Goal: Leave review/rating: Share an evaluation or opinion about a product, service, or content

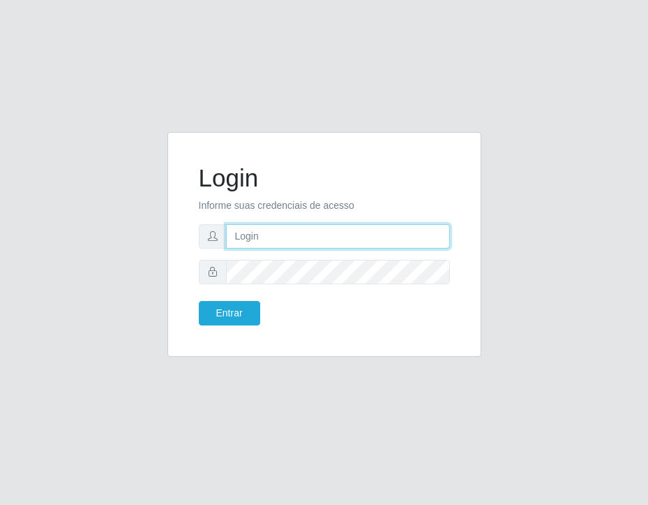
click at [335, 237] on input "text" at bounding box center [338, 236] width 224 height 24
type input "[EMAIL_ADDRESS][DOMAIN_NAME]"
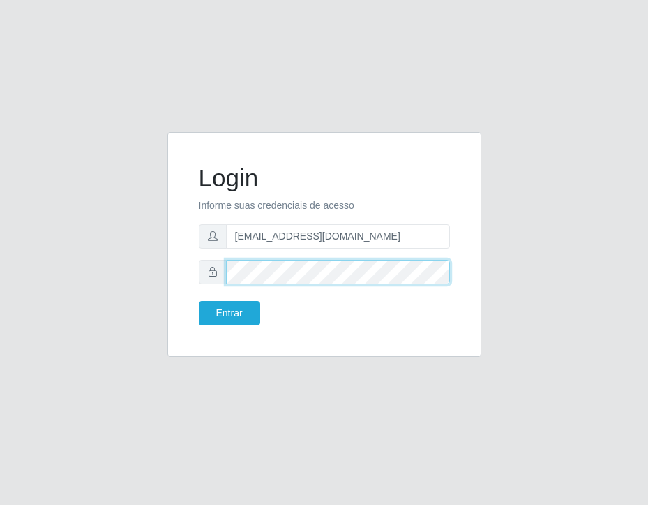
click at [199, 301] on button "Entrar" at bounding box center [229, 313] width 61 height 24
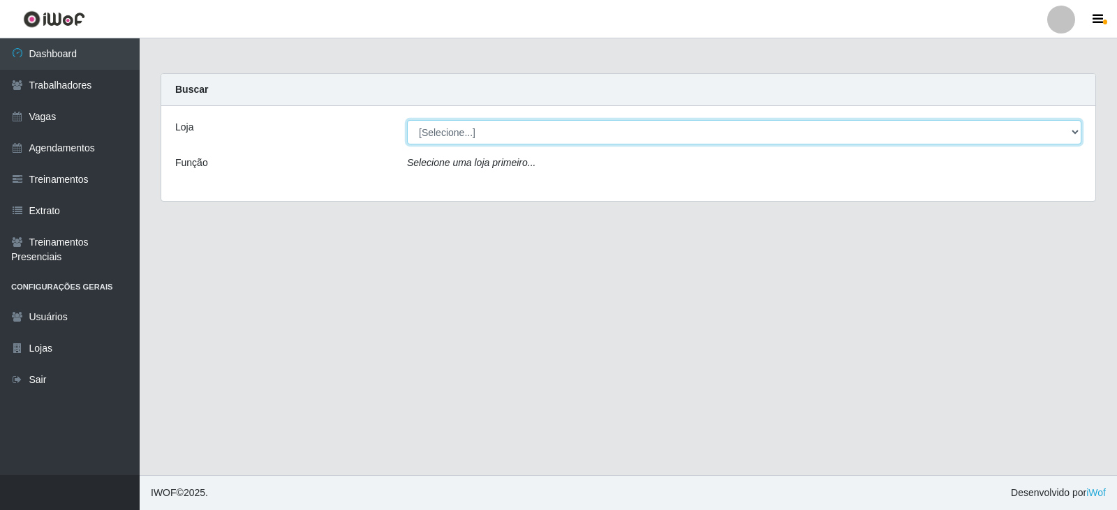
click at [648, 128] on select "[Selecione...] SuperFácil Atacado - Alto de São Manoel SuperFácil Atacado - Ema…" at bounding box center [744, 132] width 674 height 24
select select "540"
click at [407, 120] on select "[Selecione...] SuperFácil Atacado - Alto de São Manoel SuperFácil Atacado - Ema…" at bounding box center [744, 132] width 674 height 24
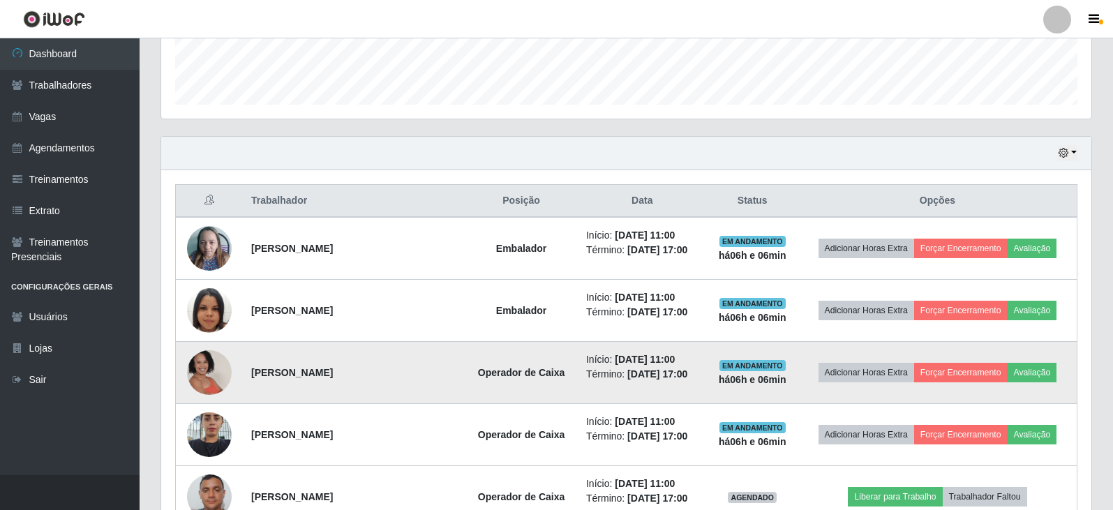
scroll to position [419, 0]
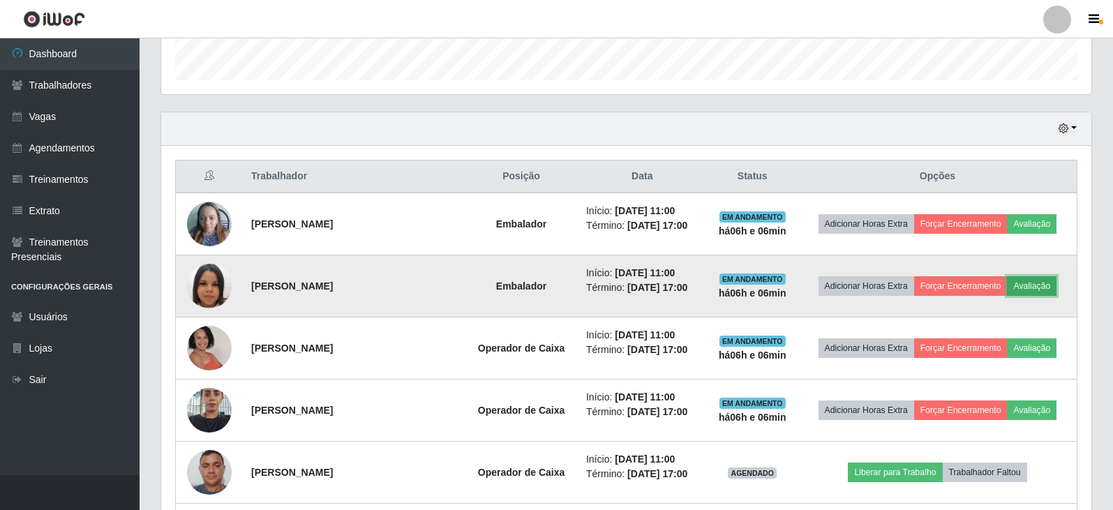
click at [648, 292] on button "Avaliação" at bounding box center [1032, 286] width 50 height 20
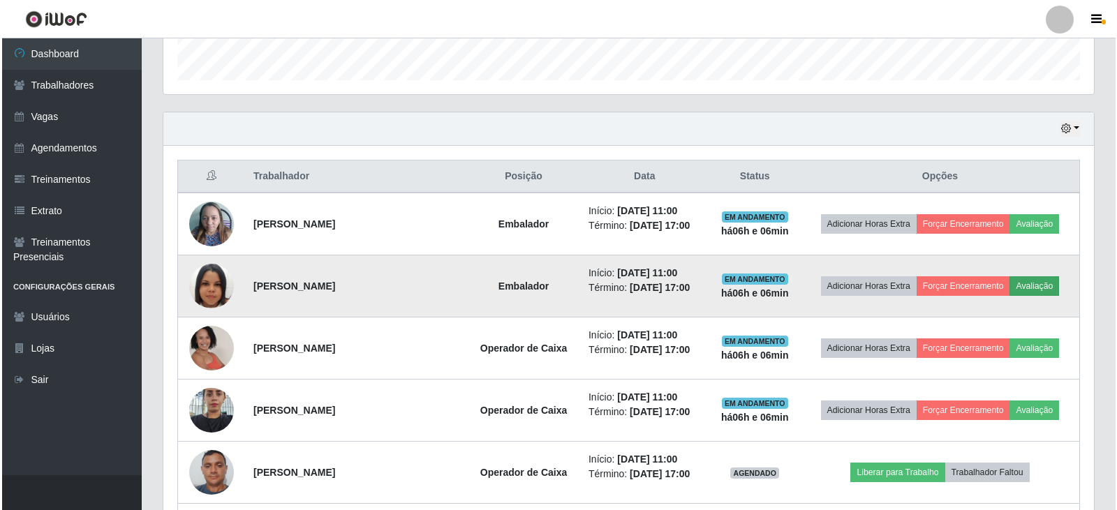
scroll to position [290, 923]
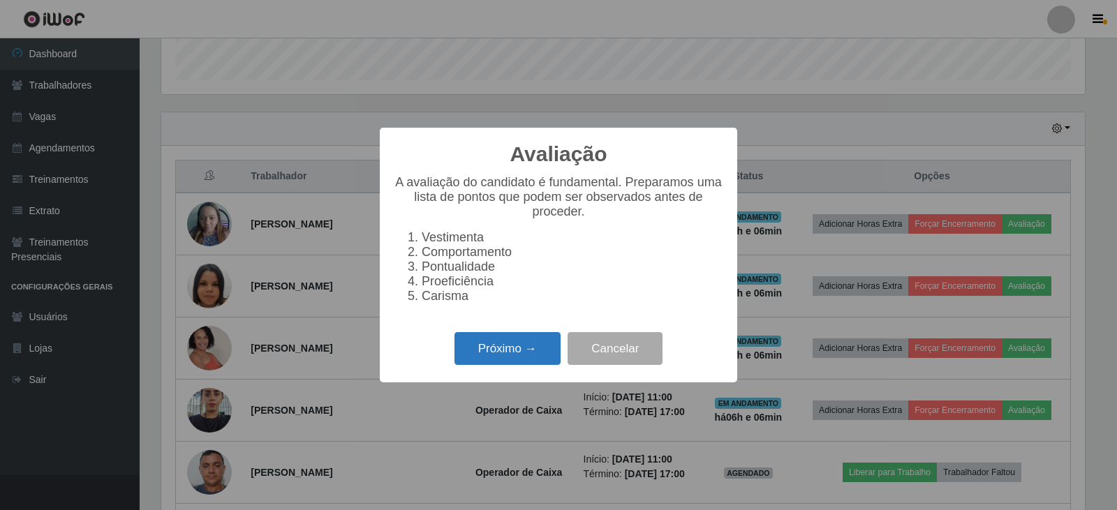
click at [493, 353] on button "Próximo →" at bounding box center [507, 348] width 106 height 33
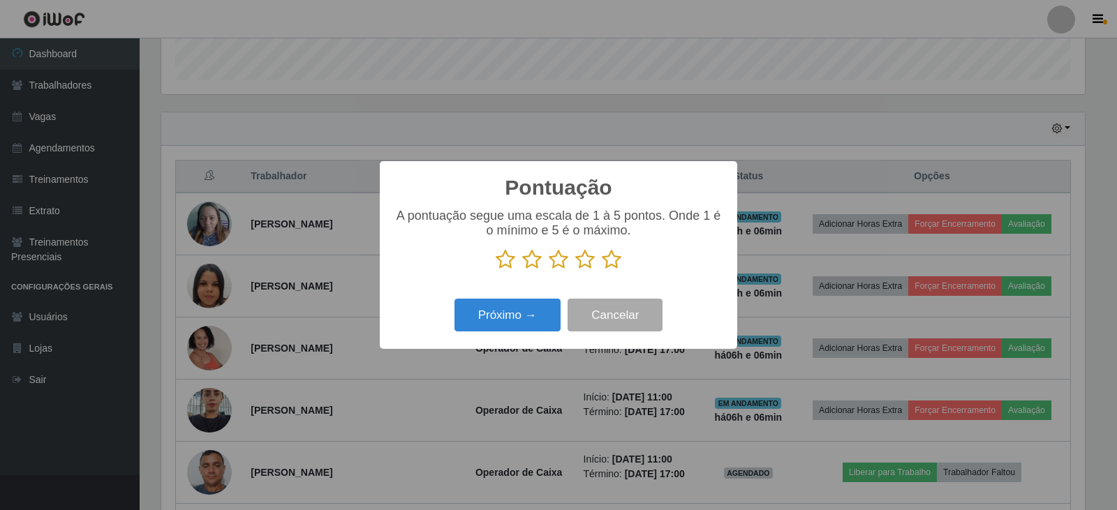
click at [618, 260] on icon at bounding box center [612, 259] width 20 height 21
click at [602, 270] on input "radio" at bounding box center [602, 270] width 0 height 0
click at [519, 320] on button "Próximo →" at bounding box center [507, 315] width 106 height 33
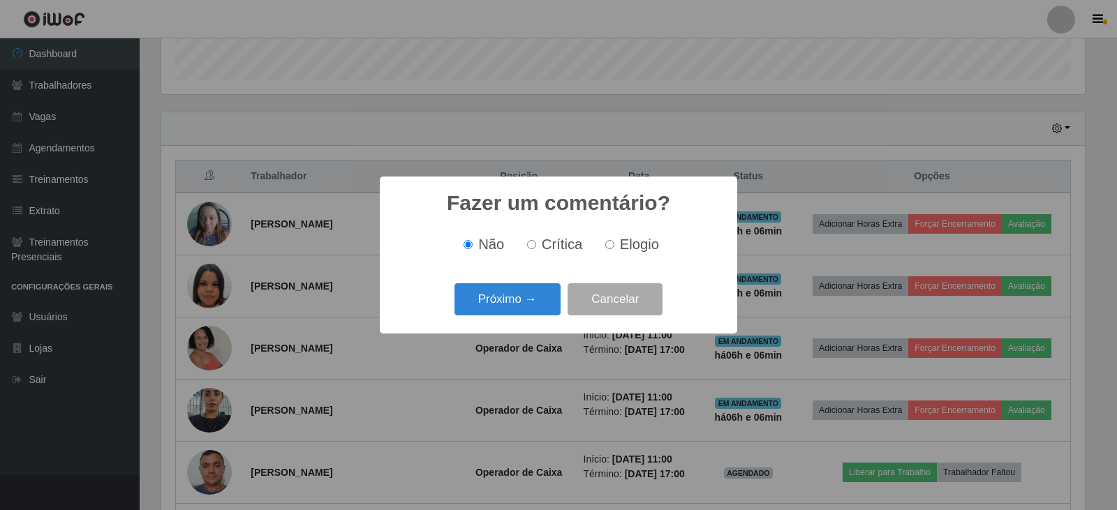
click at [615, 246] on label "Elogio" at bounding box center [629, 245] width 59 height 16
click at [614, 246] on input "Elogio" at bounding box center [609, 244] width 9 height 9
radio input "true"
click at [531, 305] on button "Próximo →" at bounding box center [507, 299] width 106 height 33
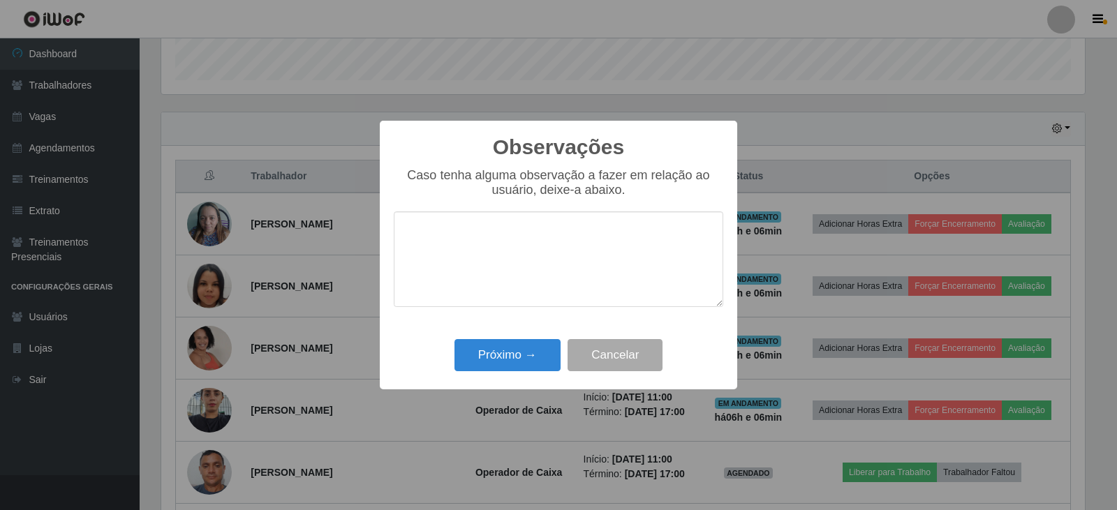
click at [477, 242] on textarea at bounding box center [558, 259] width 329 height 96
type textarea "bom desempenho na função"
click at [526, 366] on button "Próximo →" at bounding box center [507, 355] width 106 height 33
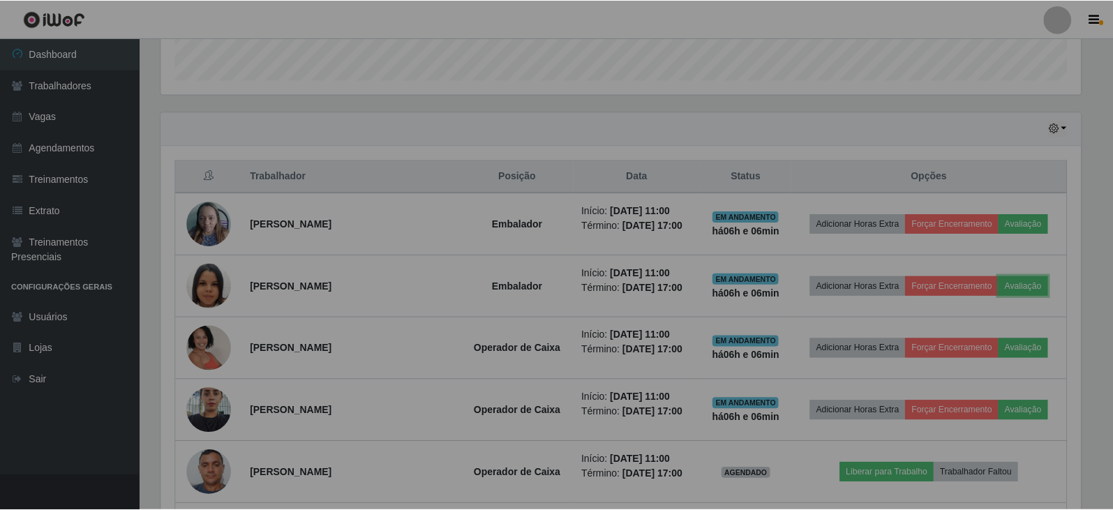
scroll to position [290, 930]
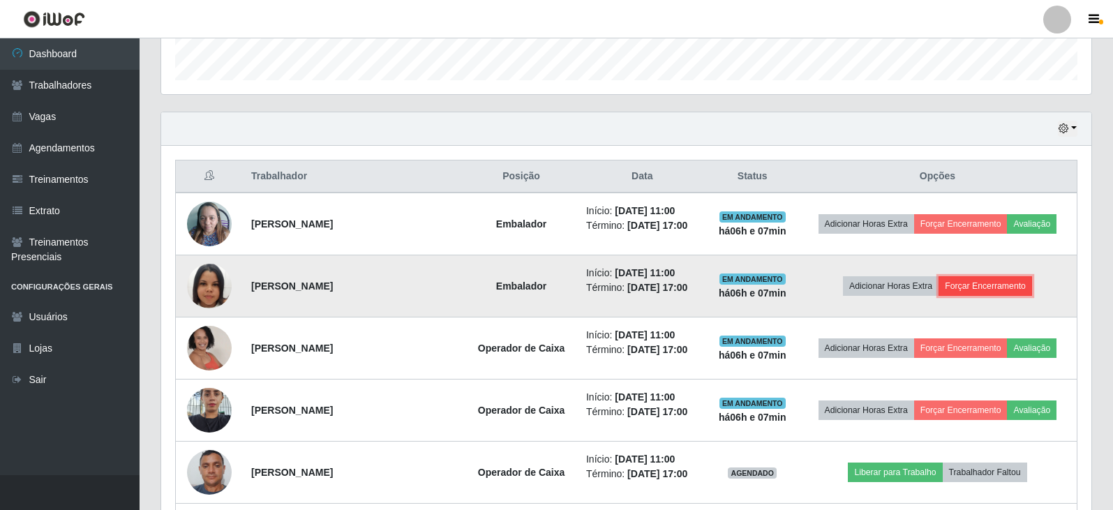
click at [648, 290] on button "Forçar Encerramento" at bounding box center [986, 286] width 94 height 20
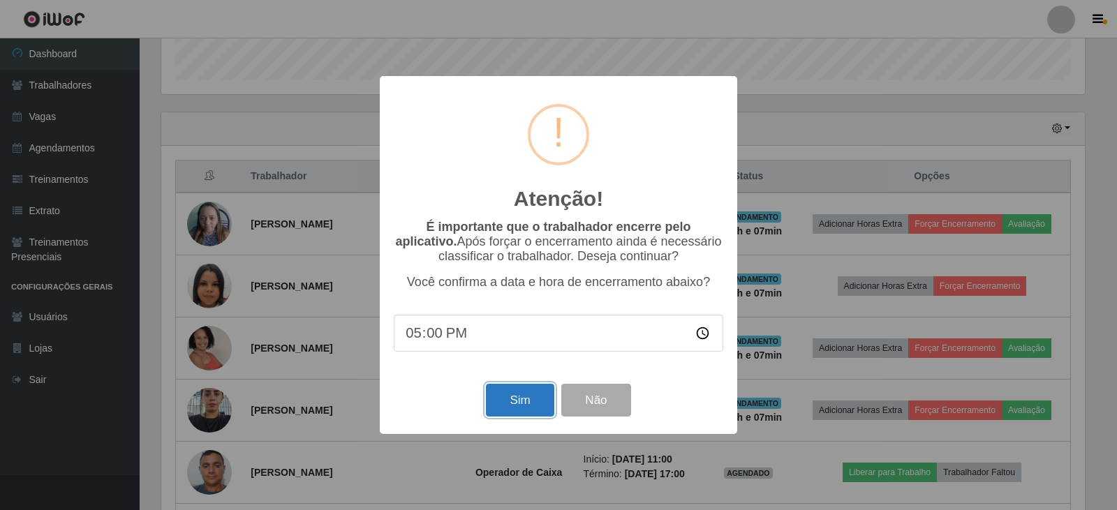
click at [512, 415] on button "Sim" at bounding box center [520, 400] width 68 height 33
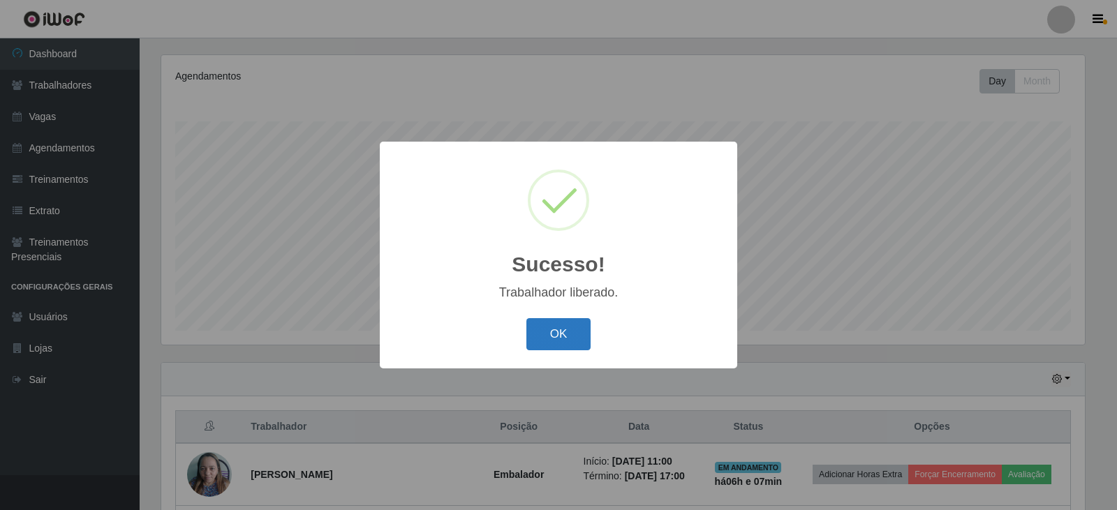
click at [558, 348] on button "OK" at bounding box center [558, 334] width 65 height 33
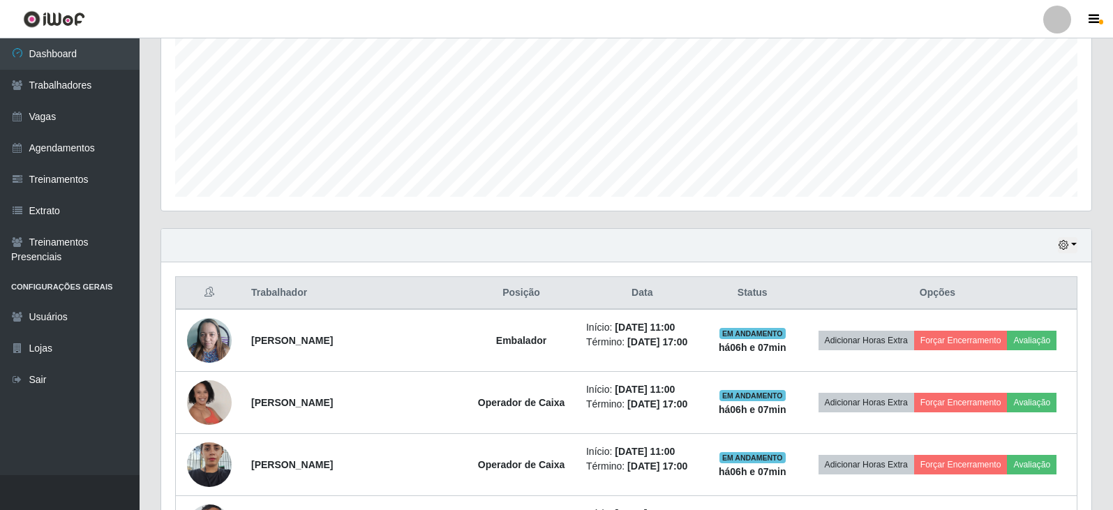
scroll to position [308, 0]
